Goal: Information Seeking & Learning: Learn about a topic

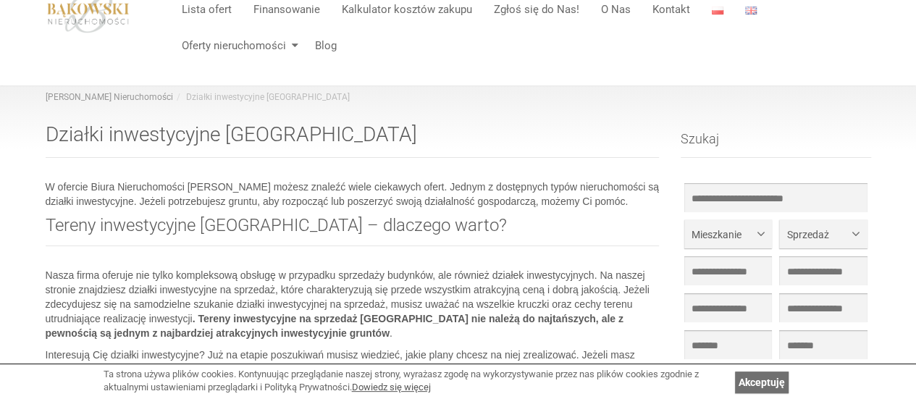
scroll to position [72, 0]
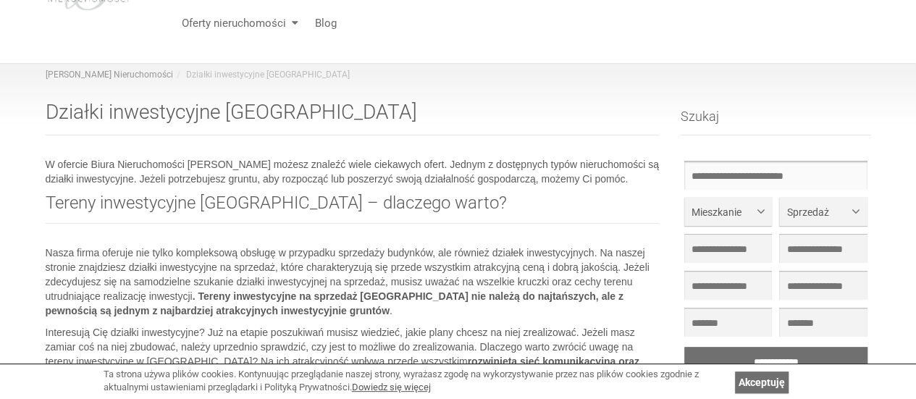
click at [732, 179] on input "text" at bounding box center [775, 175] width 183 height 29
type input "******"
click at [750, 219] on button "Mieszkanie" at bounding box center [728, 211] width 88 height 29
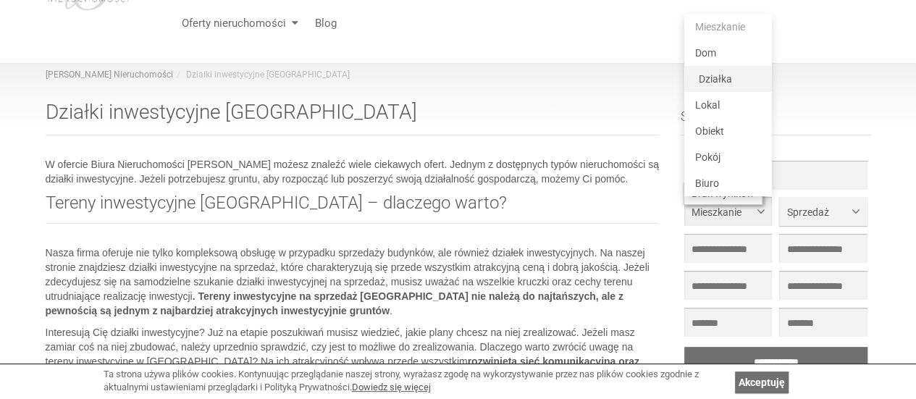
click at [728, 79] on span "Działka" at bounding box center [714, 79] width 33 height 12
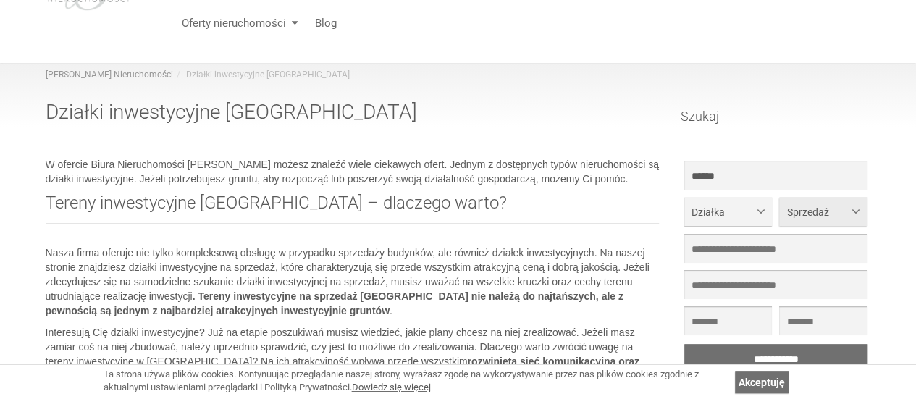
click at [838, 206] on span "Sprzedaż" at bounding box center [817, 212] width 62 height 14
click at [837, 206] on span "Sprzedaż" at bounding box center [817, 212] width 62 height 14
click at [731, 217] on span "Działka" at bounding box center [722, 212] width 62 height 14
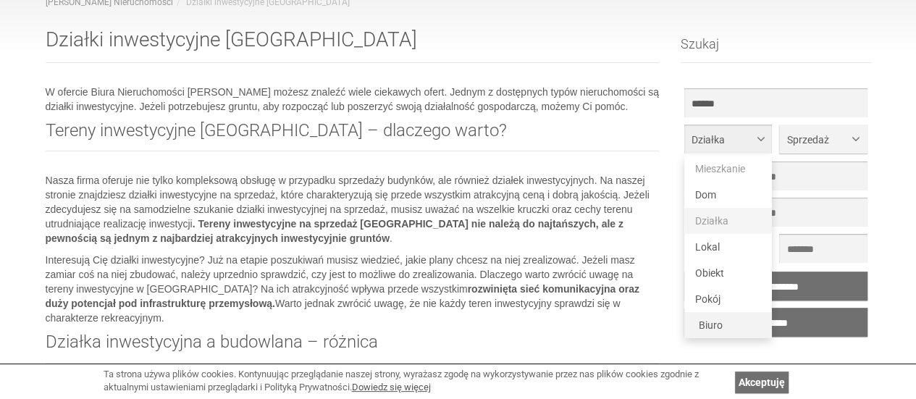
scroll to position [0, 0]
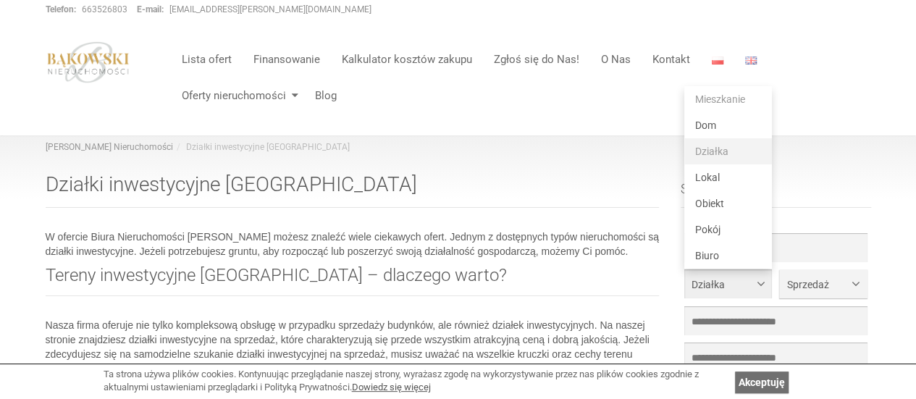
click at [730, 148] on link "Działka" at bounding box center [728, 151] width 88 height 26
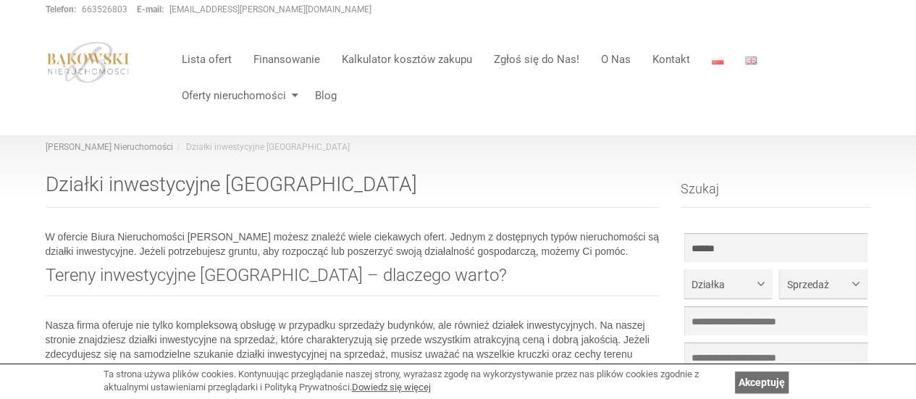
scroll to position [145, 0]
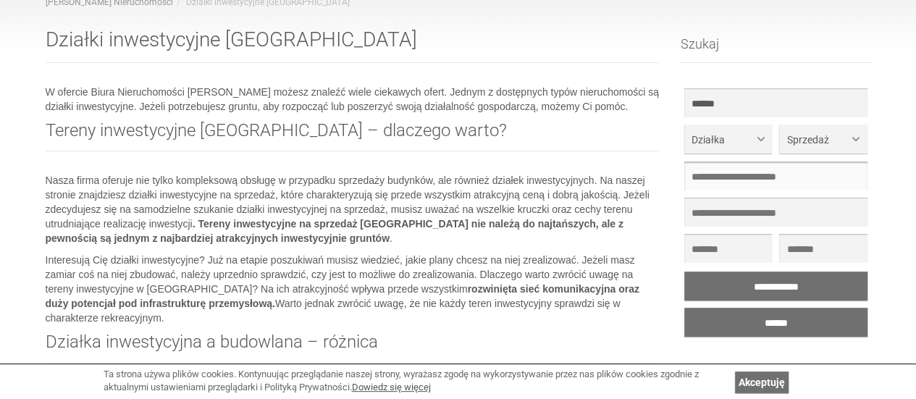
click at [711, 179] on input "text" at bounding box center [775, 175] width 183 height 29
type input "****"
click at [772, 287] on input "**********" at bounding box center [775, 285] width 183 height 29
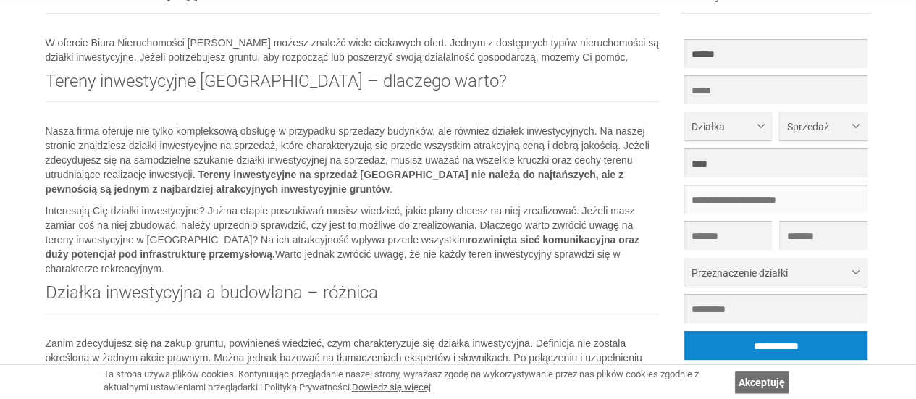
scroll to position [217, 0]
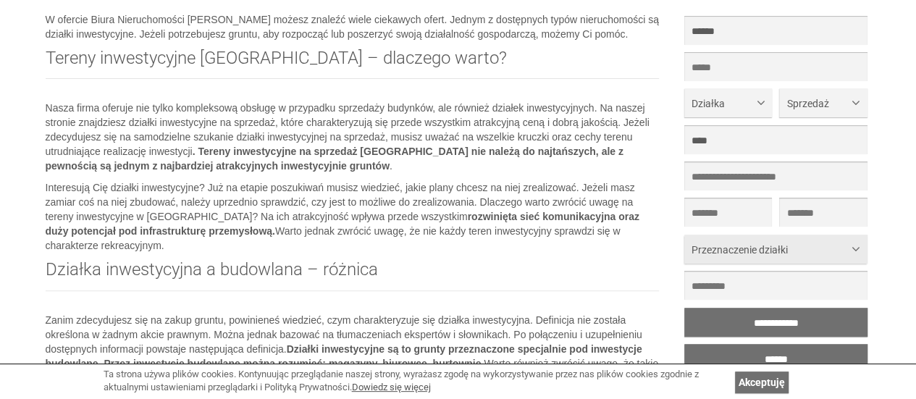
click at [779, 255] on span "Przeznaczenie działki" at bounding box center [770, 249] width 158 height 14
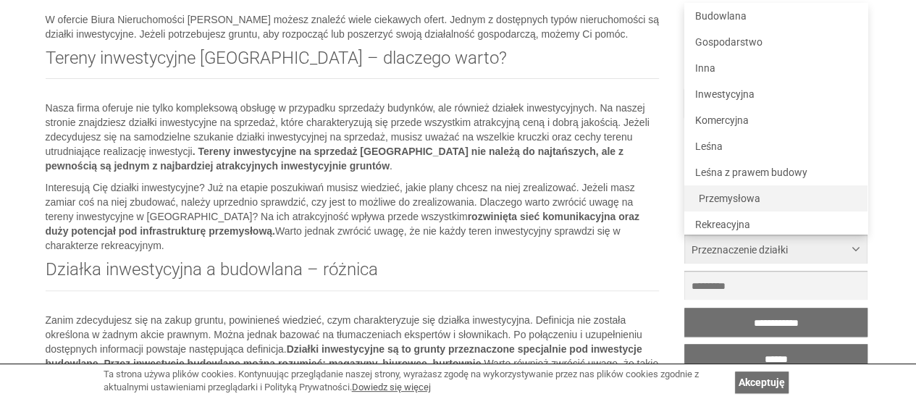
click at [734, 198] on span "Przemysłowa" at bounding box center [729, 199] width 62 height 12
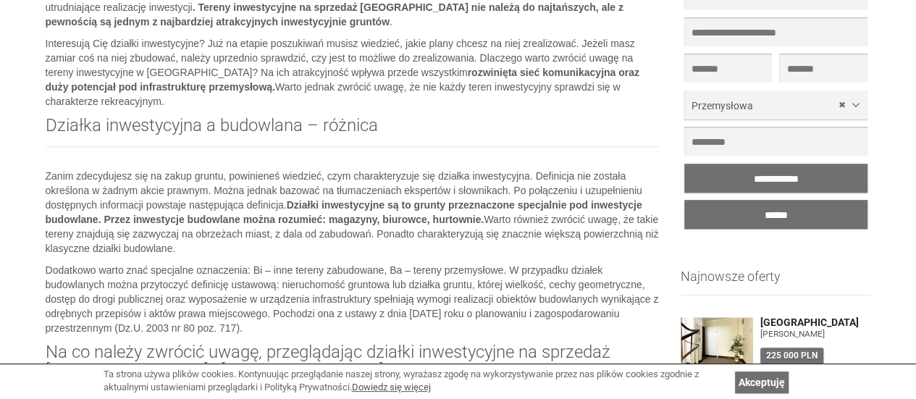
scroll to position [362, 0]
click at [752, 211] on input "******" at bounding box center [775, 213] width 183 height 29
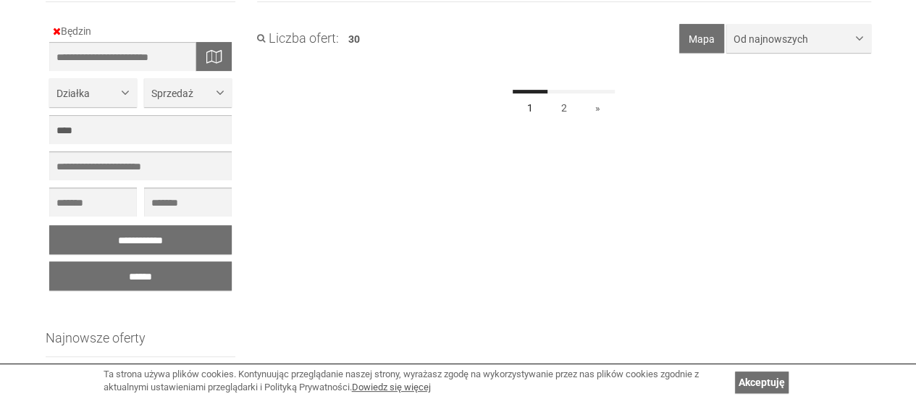
scroll to position [145, 0]
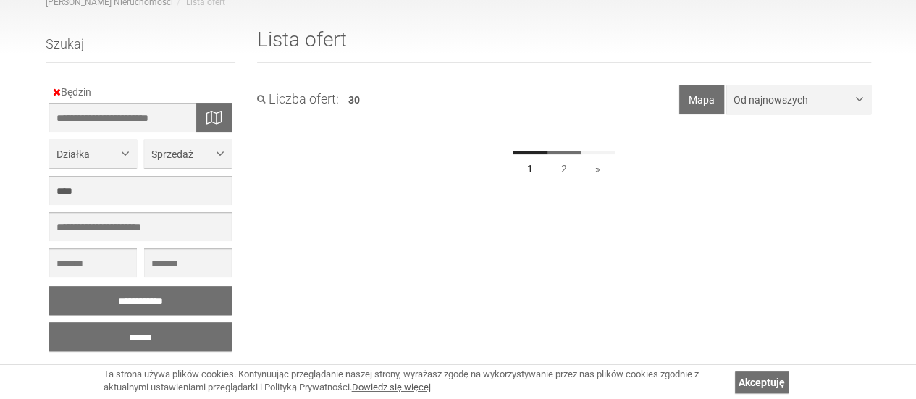
click at [560, 164] on link "2" at bounding box center [563, 167] width 35 height 33
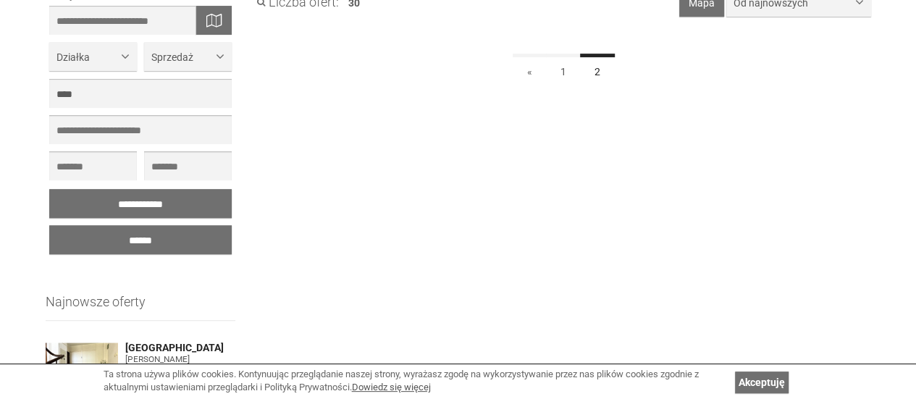
scroll to position [113, 0]
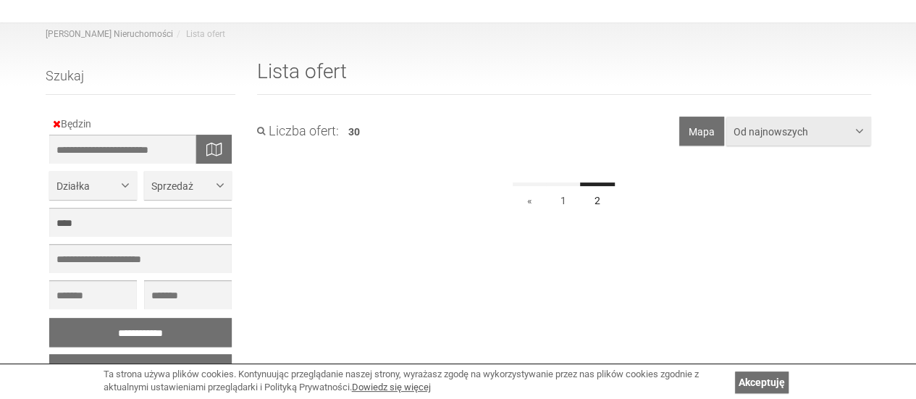
click at [826, 133] on span "Od najnowszych" at bounding box center [792, 131] width 119 height 14
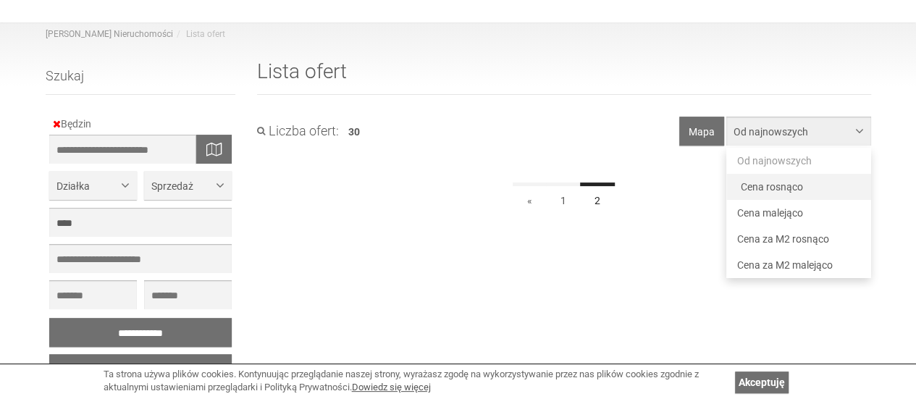
click at [797, 184] on span "Cena rosnąco" at bounding box center [771, 186] width 62 height 14
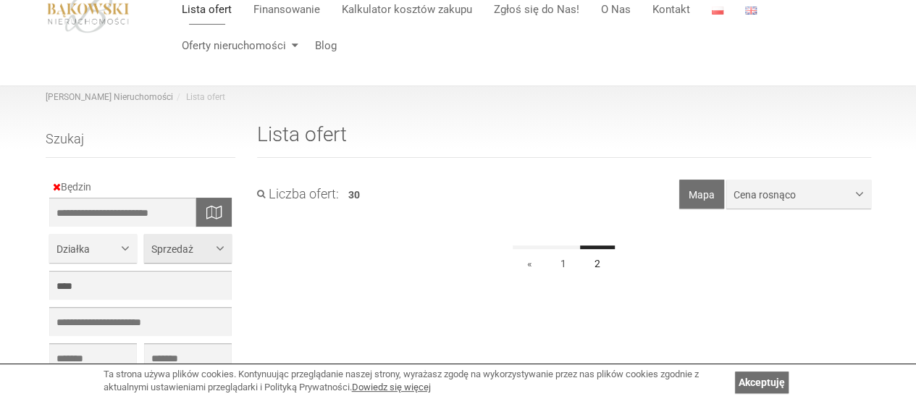
scroll to position [72, 0]
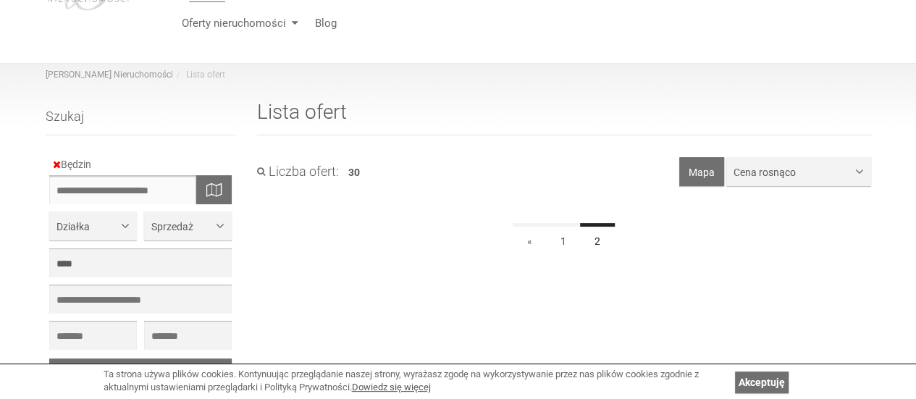
click at [77, 189] on input "text" at bounding box center [140, 189] width 183 height 29
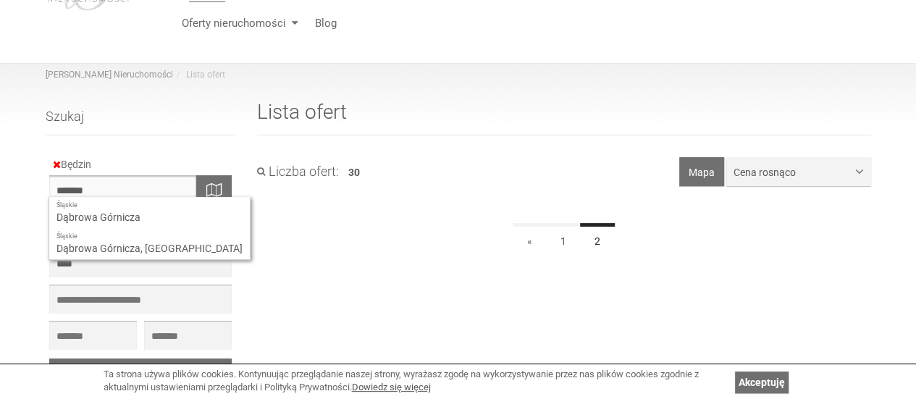
type input "*******"
click at [117, 217] on div "Śląskie Dąbrowa Górnicza" at bounding box center [149, 212] width 200 height 31
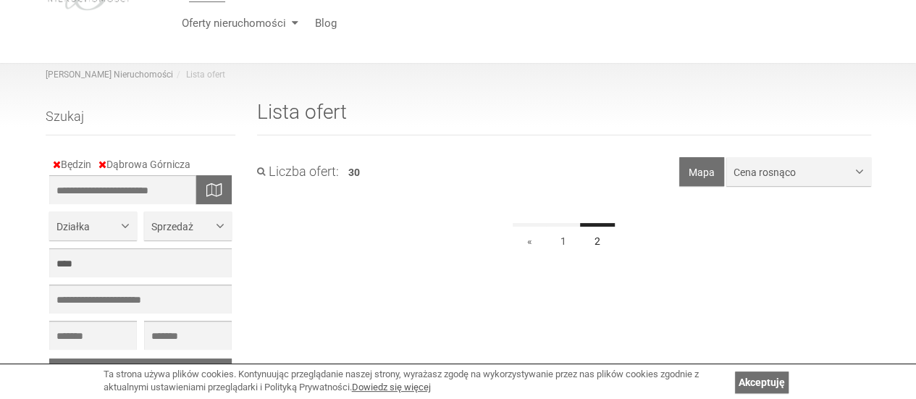
click at [216, 185] on icon at bounding box center [213, 190] width 15 height 10
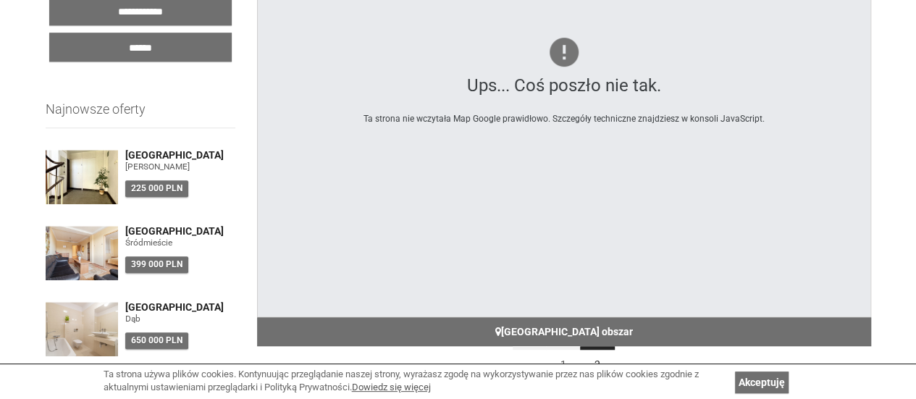
scroll to position [579, 0]
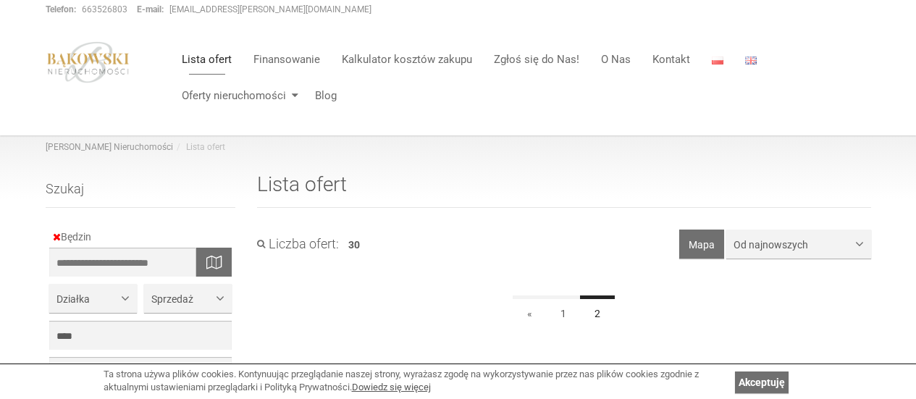
scroll to position [113, 0]
